Goal: Transaction & Acquisition: Purchase product/service

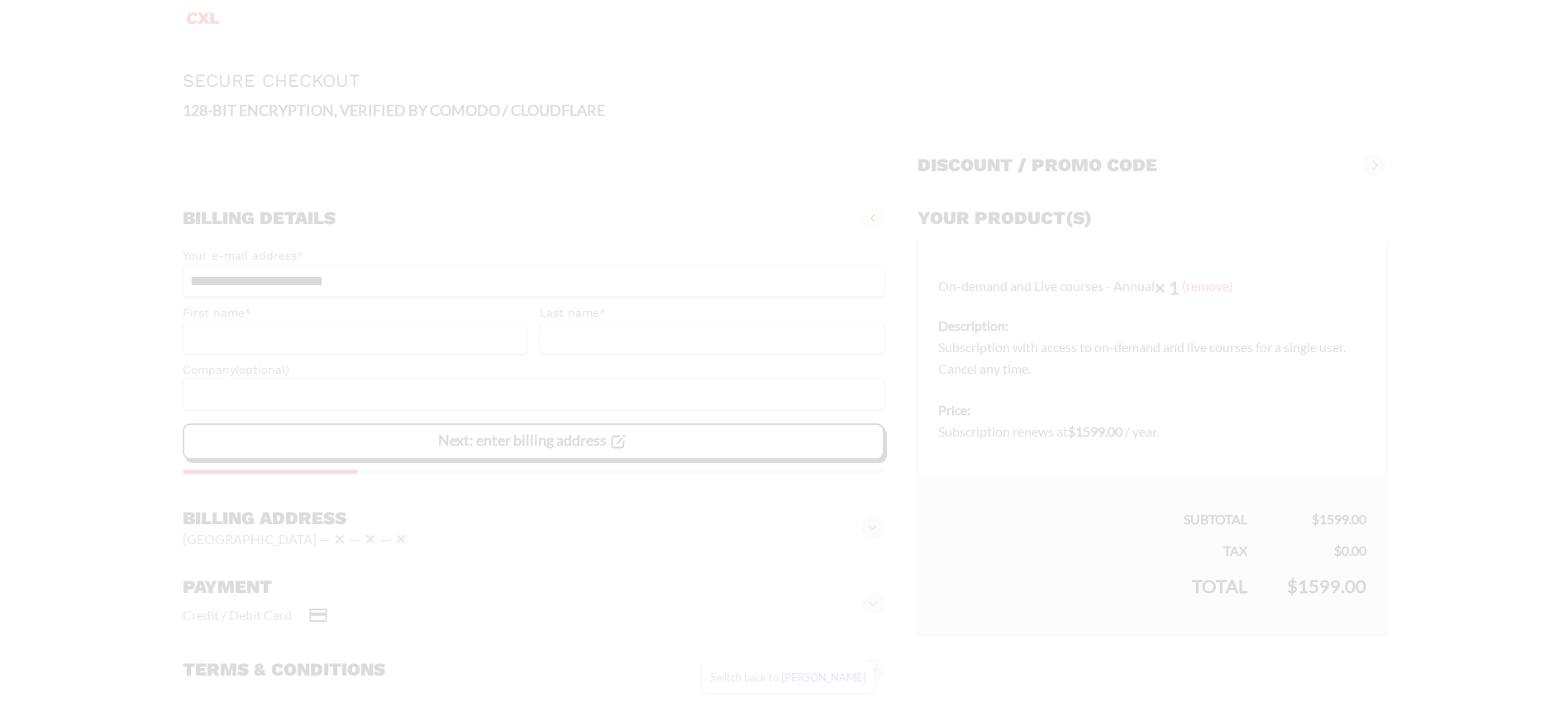
select select "**"
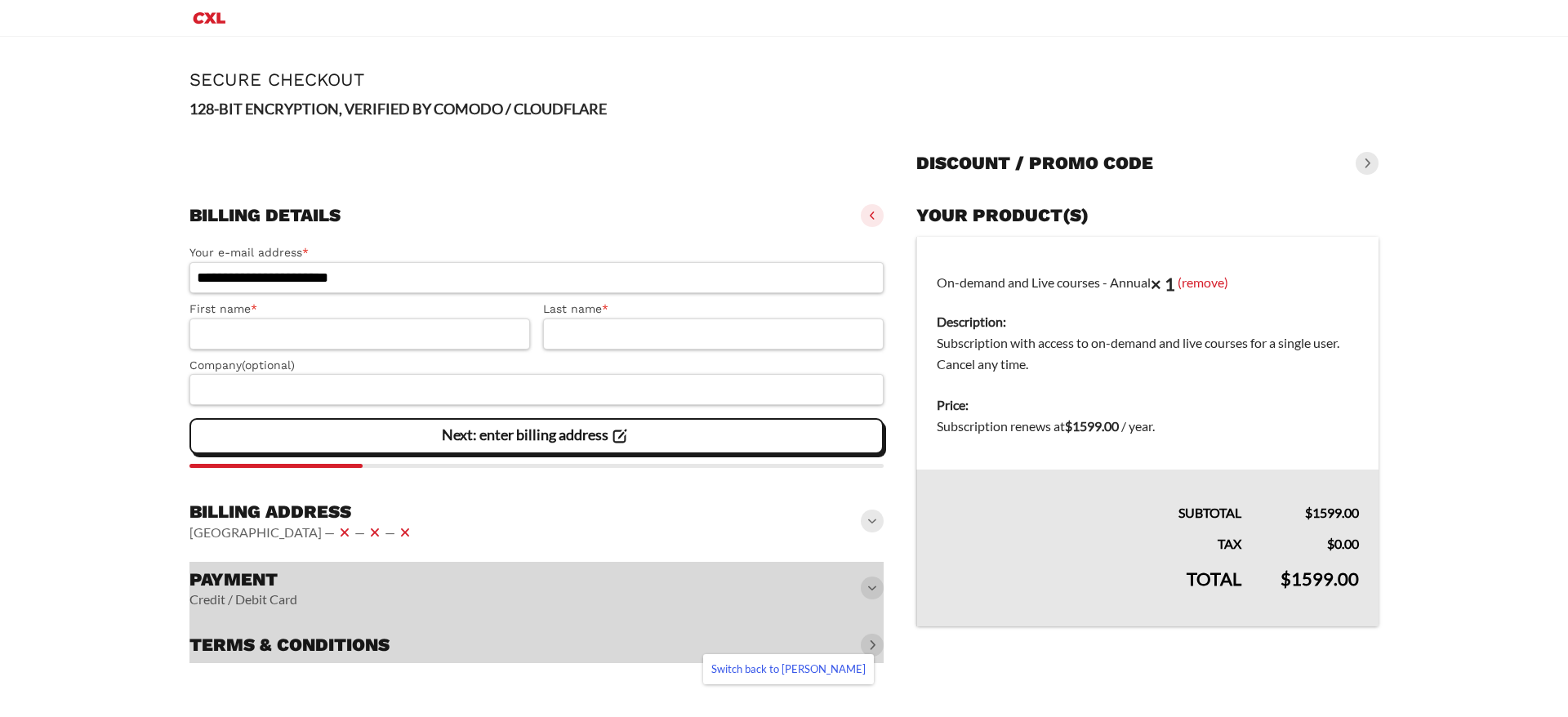
click at [878, 529] on span at bounding box center [872, 521] width 23 height 23
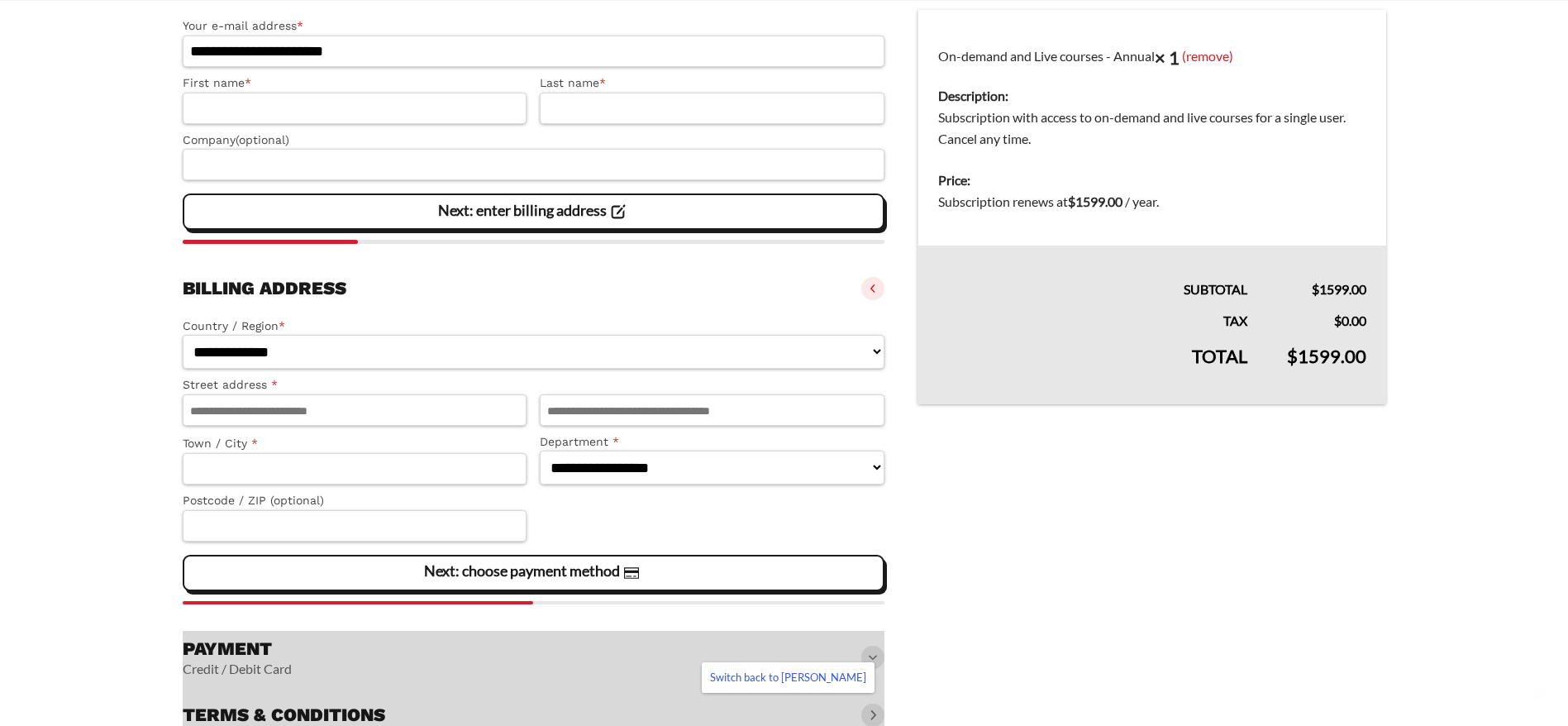
scroll to position [304, 0]
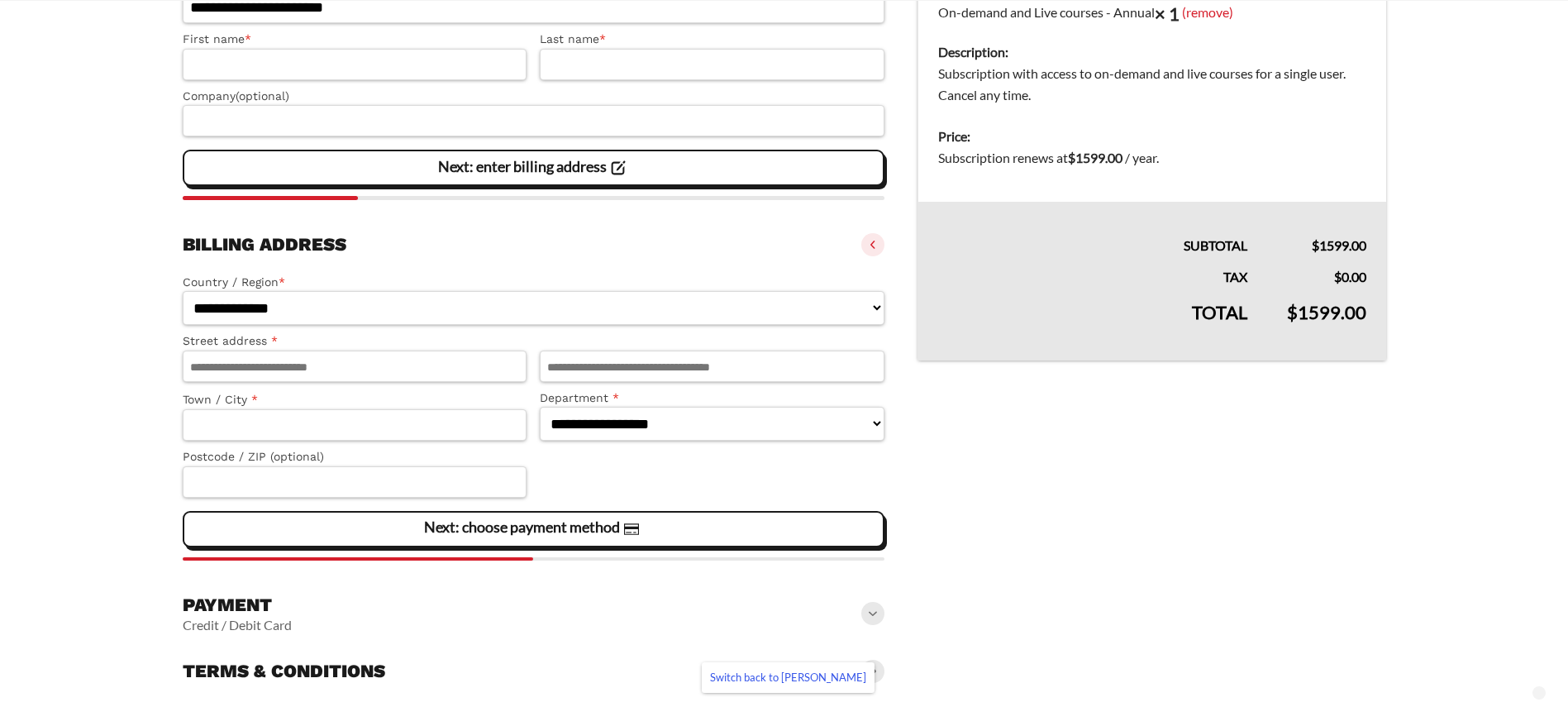
click at [877, 622] on span at bounding box center [873, 613] width 24 height 24
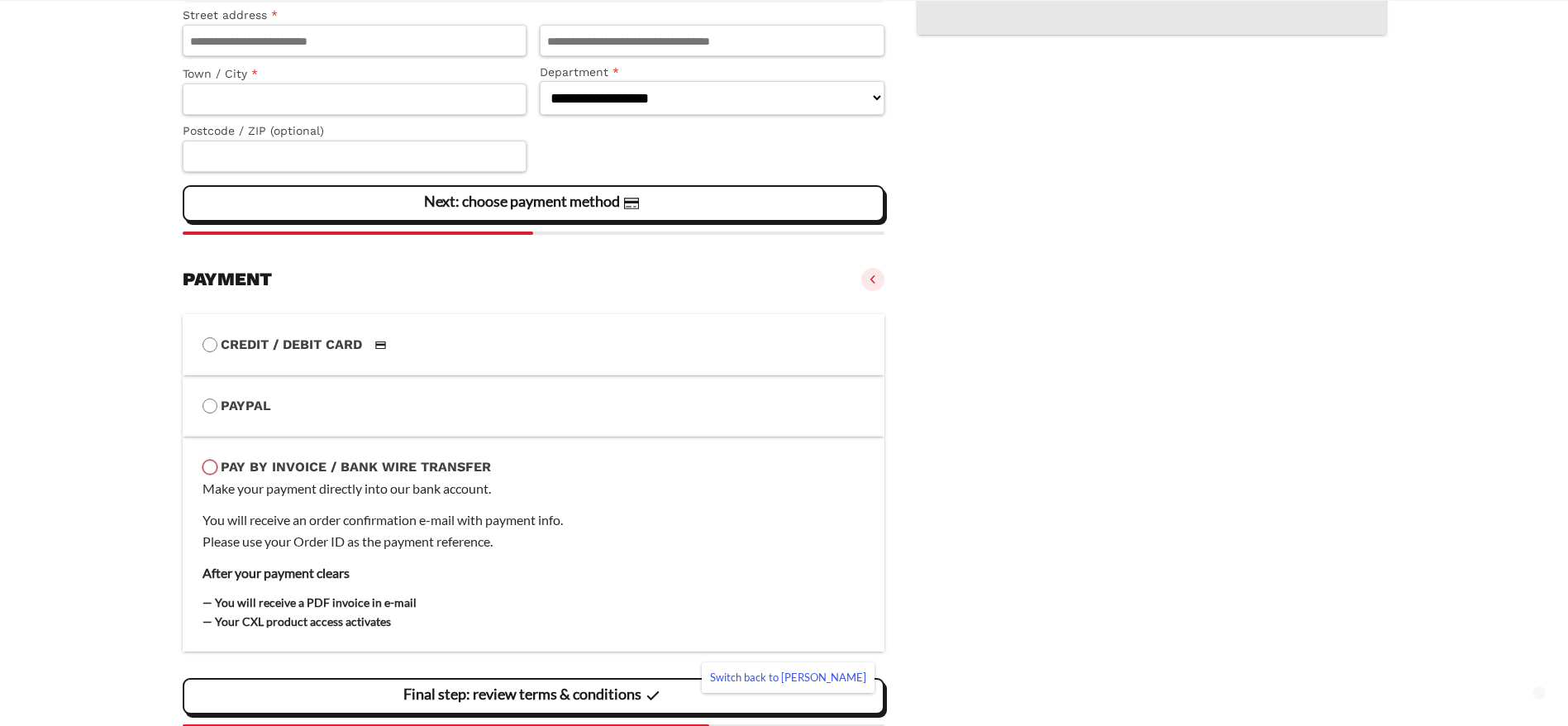
scroll to position [730, 0]
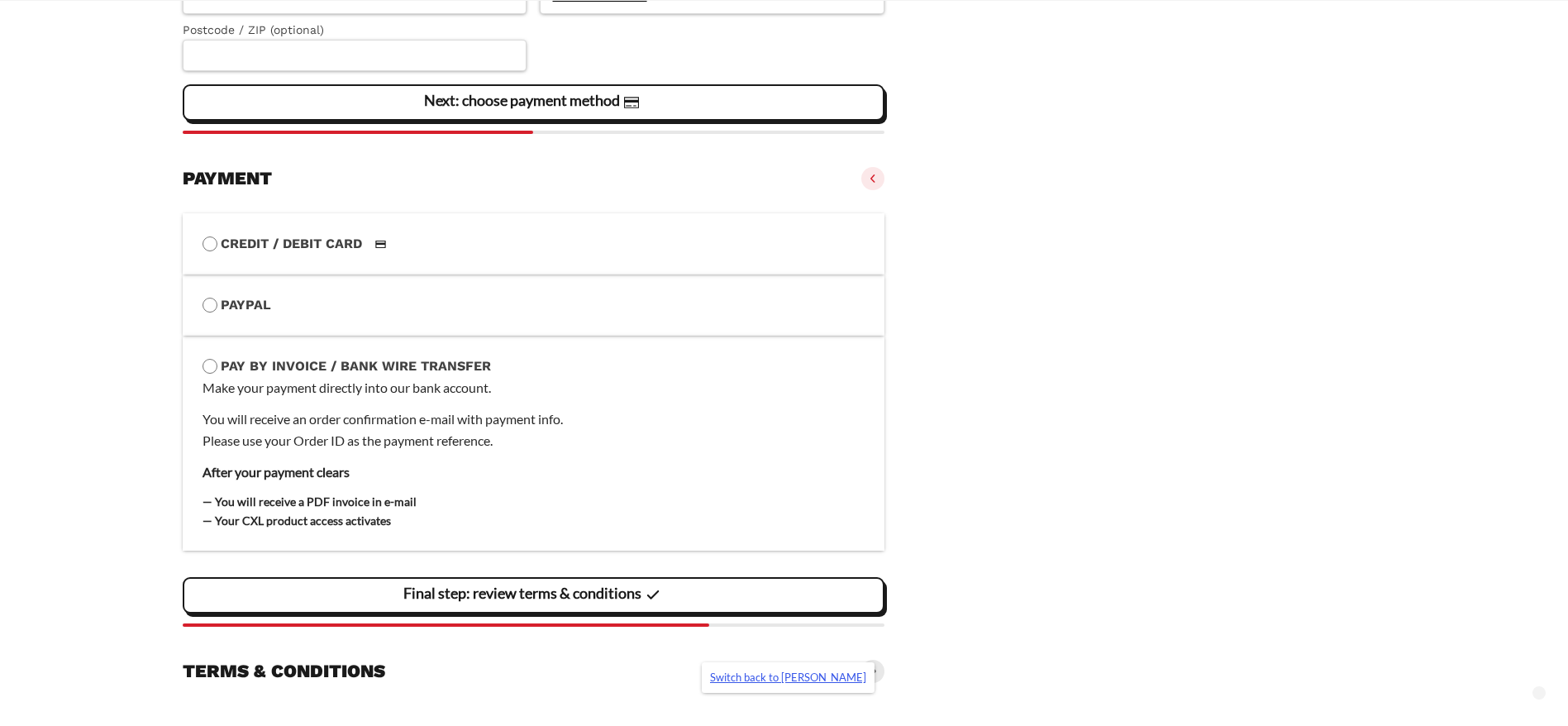
click at [829, 681] on link "Switch back to Kimberly Serna" at bounding box center [787, 677] width 172 height 30
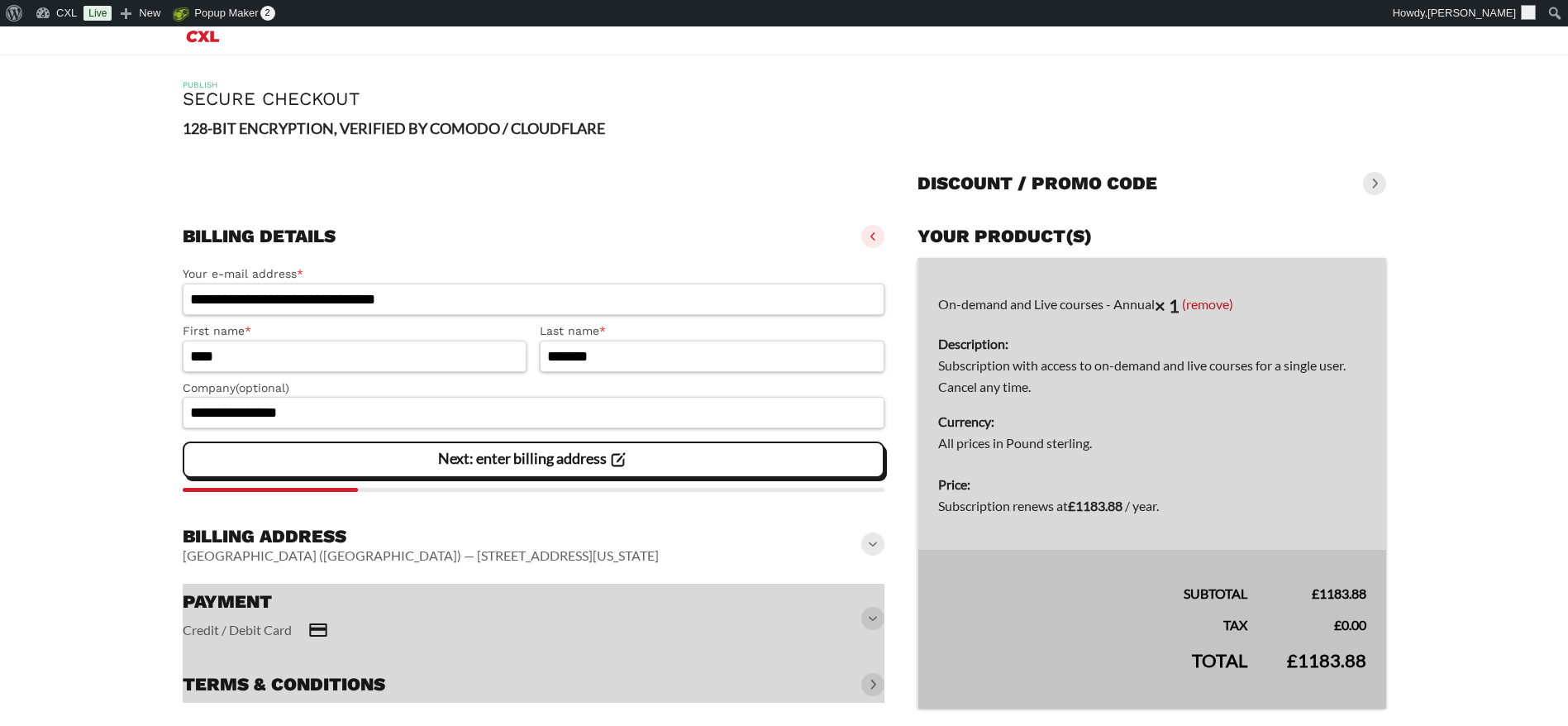
scroll to position [34, 0]
click at [865, 615] on div at bounding box center [533, 644] width 702 height 119
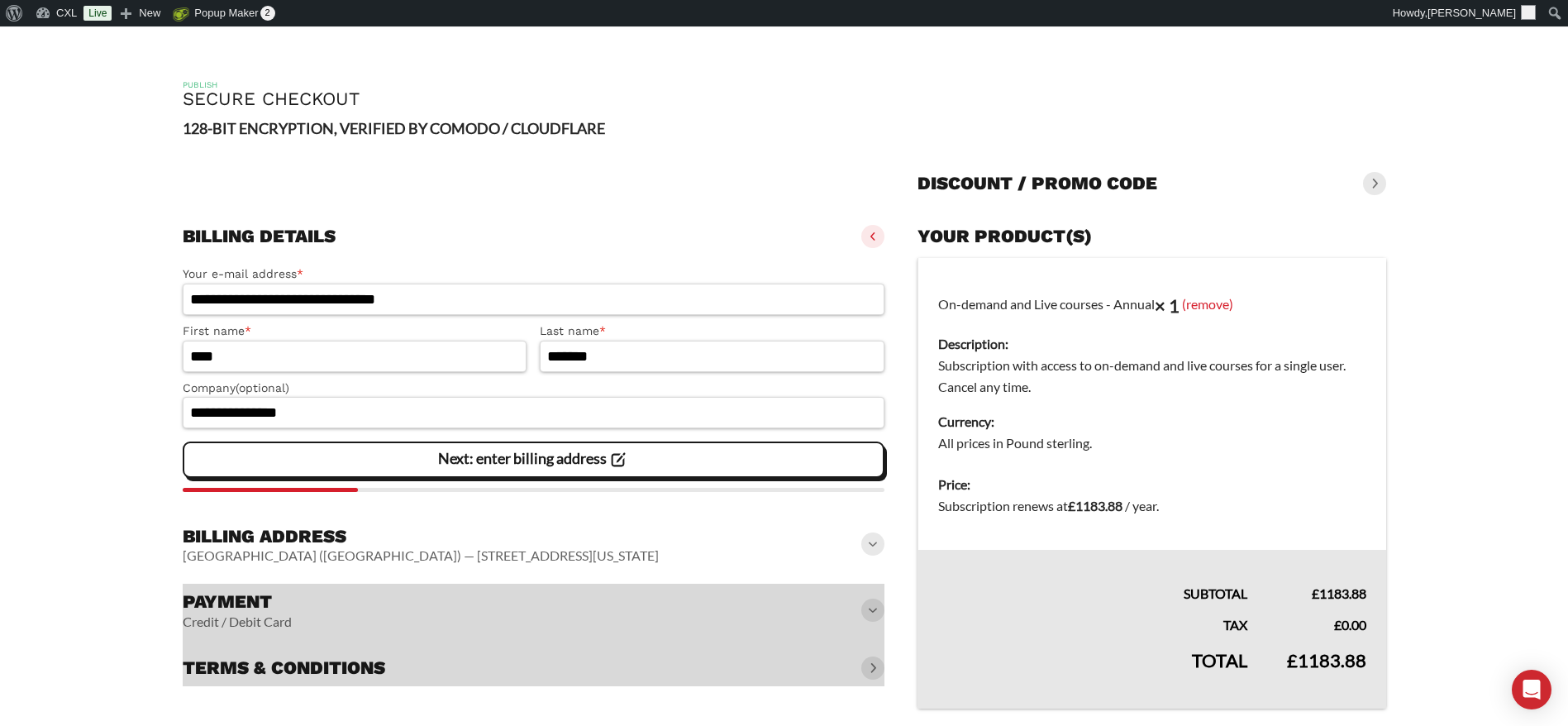
click at [871, 614] on div at bounding box center [533, 635] width 702 height 103
click at [875, 614] on div at bounding box center [533, 635] width 702 height 103
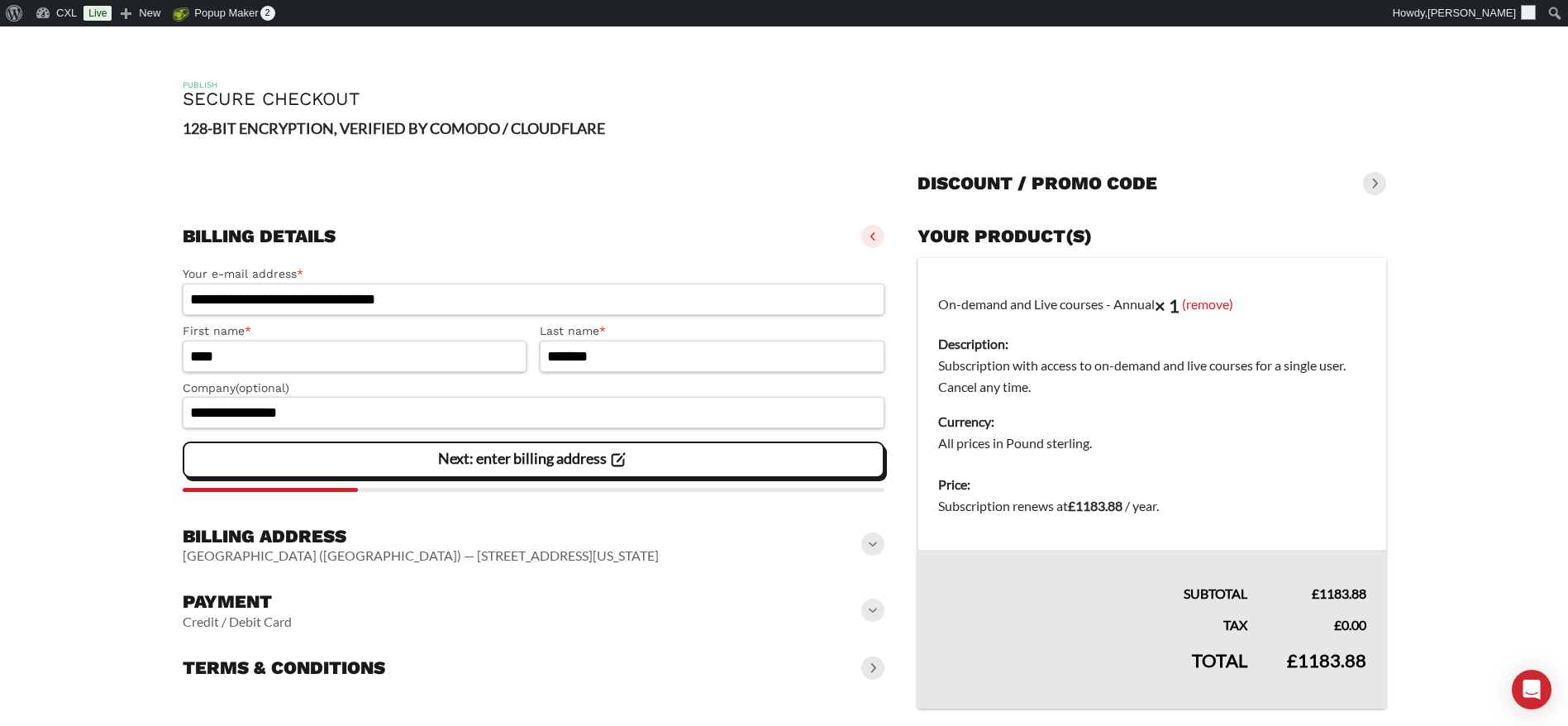
click at [876, 609] on span at bounding box center [873, 610] width 24 height 24
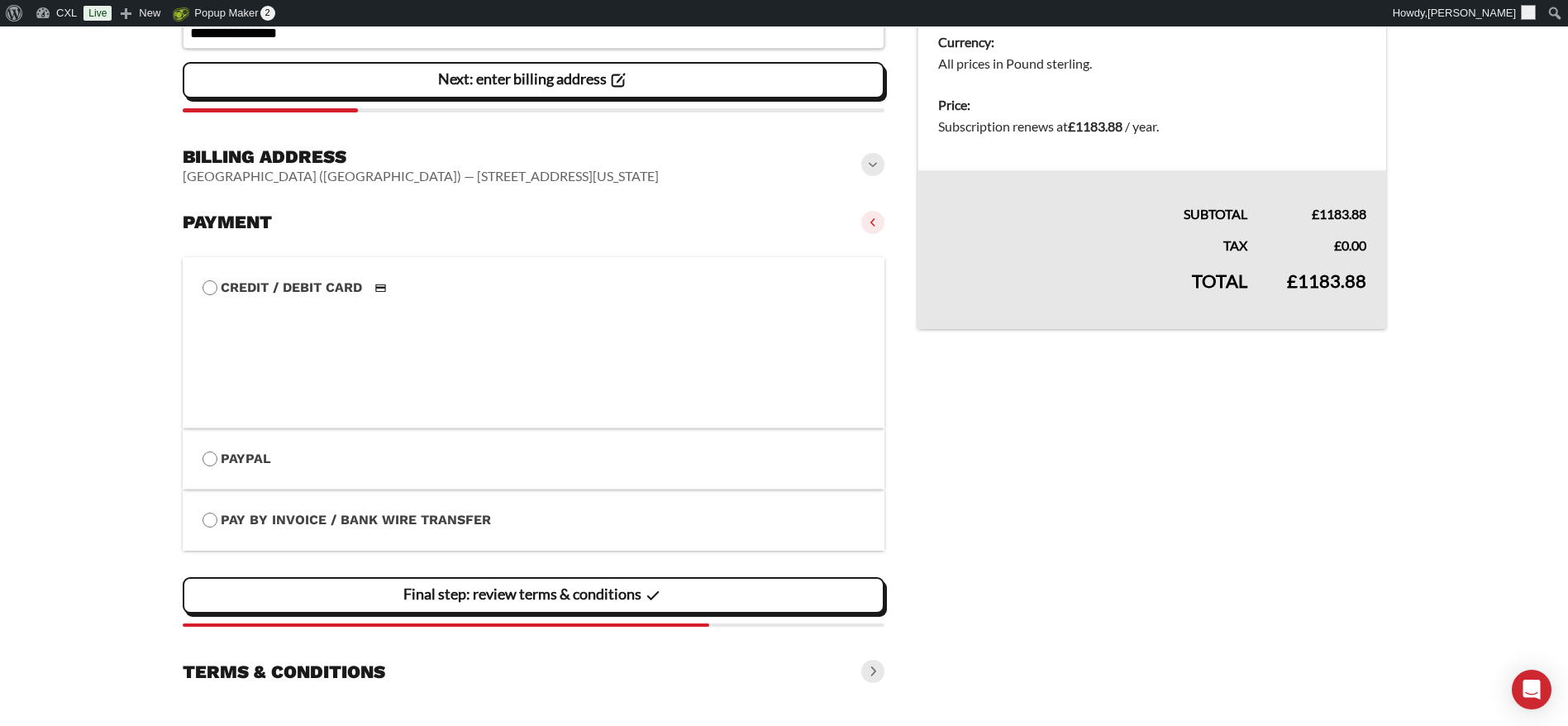
scroll to position [416, 0]
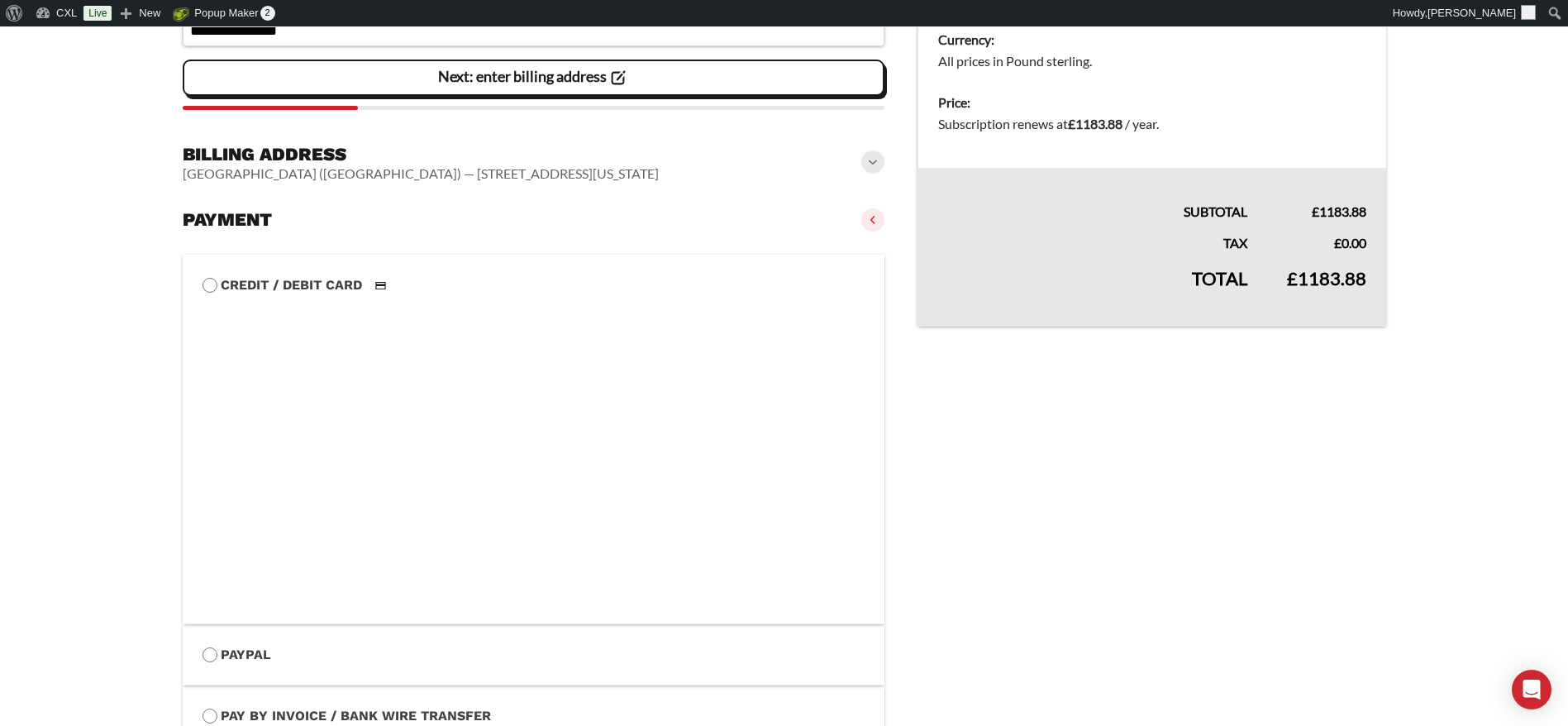
click at [256, 704] on li "Pay by Invoice / Bank Wire Transfer Make your payment directly into our bank ac…" at bounding box center [533, 716] width 702 height 61
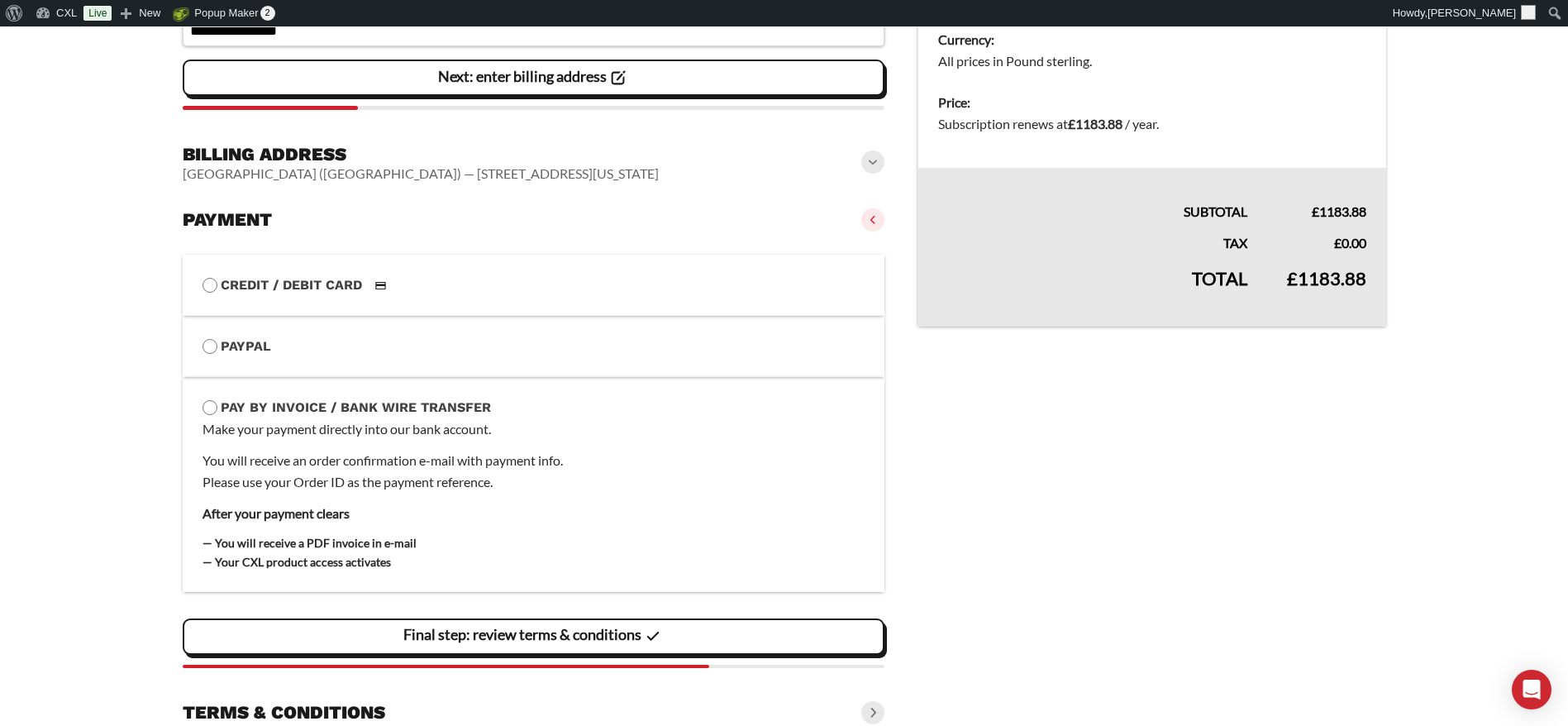
drag, startPoint x: 1147, startPoint y: 446, endPoint x: 1070, endPoint y: 281, distance: 182.1
click at [1147, 446] on vaadin-details "Your product(s) On-demand and Live courses - Annual × 1 (remove) Description: S…" at bounding box center [1152, 283] width 468 height 894
